Goal: Information Seeking & Learning: Learn about a topic

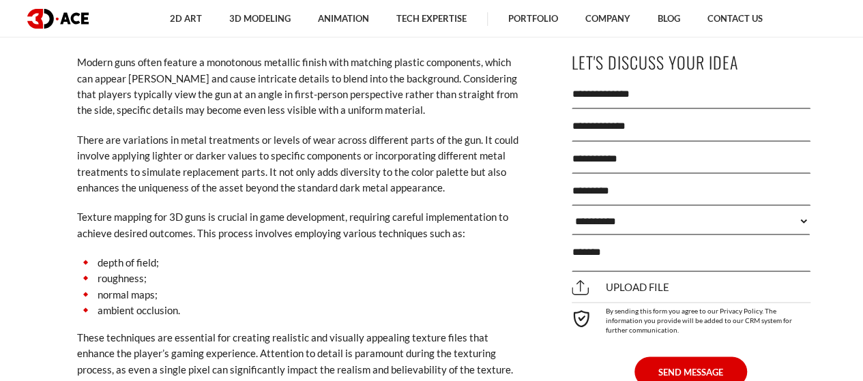
scroll to position [2738, 0]
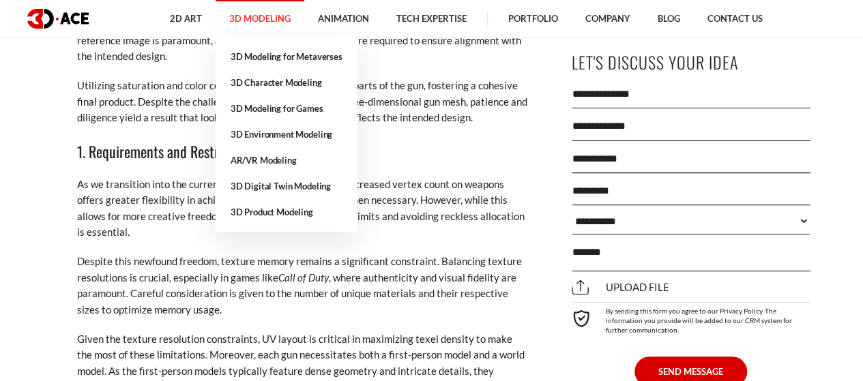
click at [265, 14] on link "3D Modeling" at bounding box center [260, 19] width 89 height 38
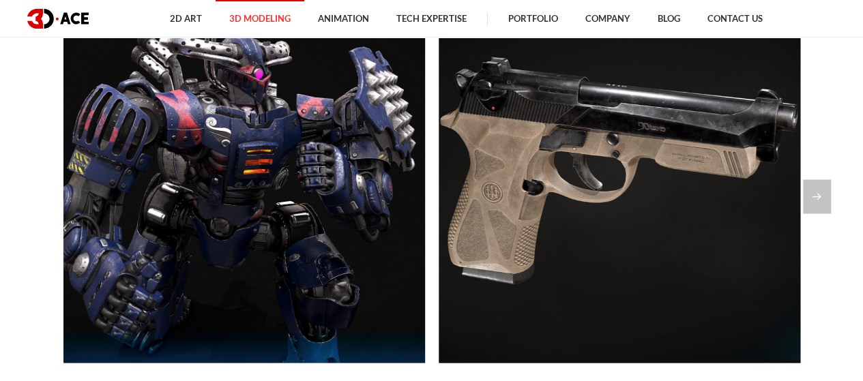
scroll to position [1170, 0]
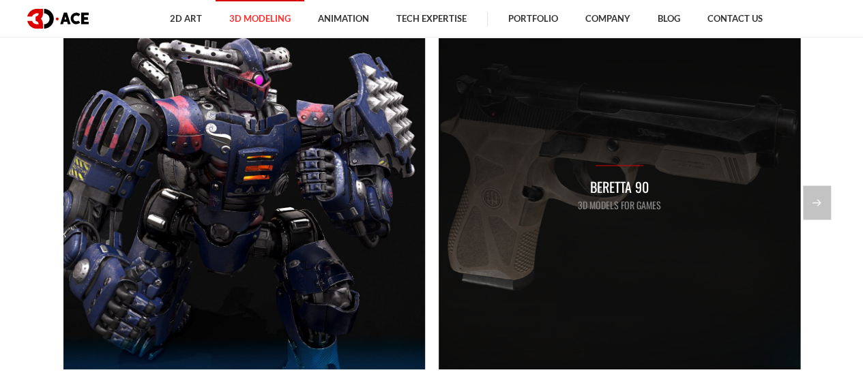
click at [600, 165] on div "Beretta 90 3D Models for Games" at bounding box center [619, 188] width 83 height 47
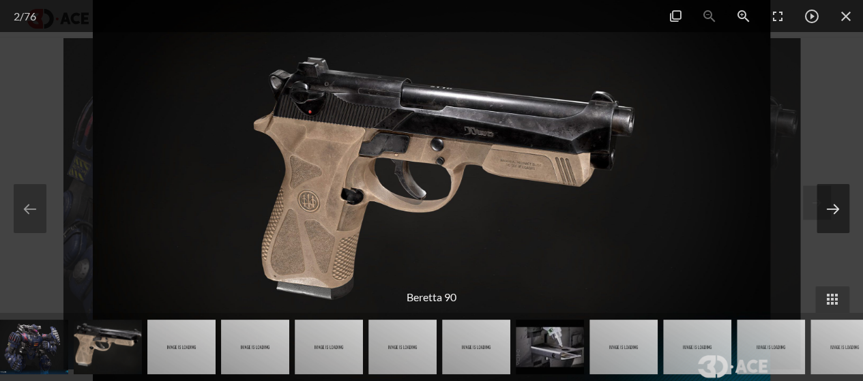
click at [834, 212] on button at bounding box center [832, 208] width 33 height 49
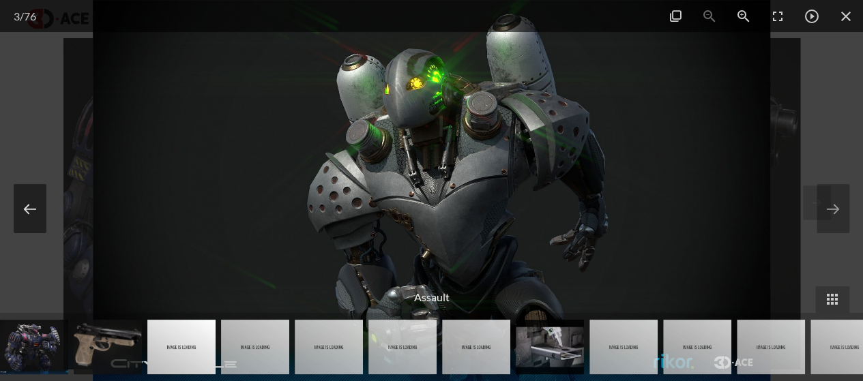
click at [24, 214] on button at bounding box center [30, 208] width 33 height 49
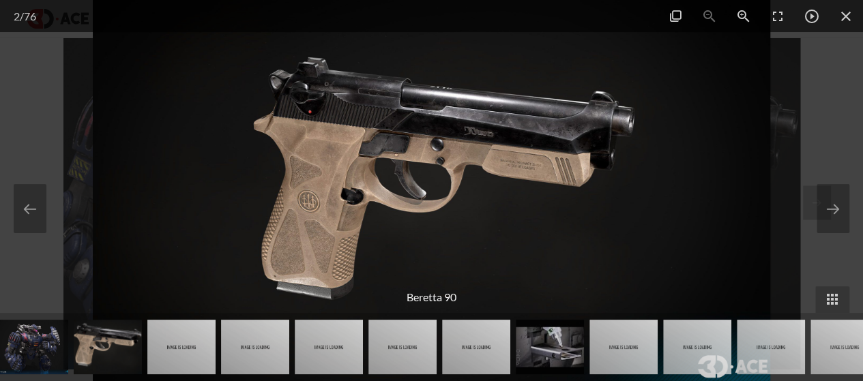
click at [405, 217] on img at bounding box center [432, 190] width 678 height 381
